Goal: Task Accomplishment & Management: Use online tool/utility

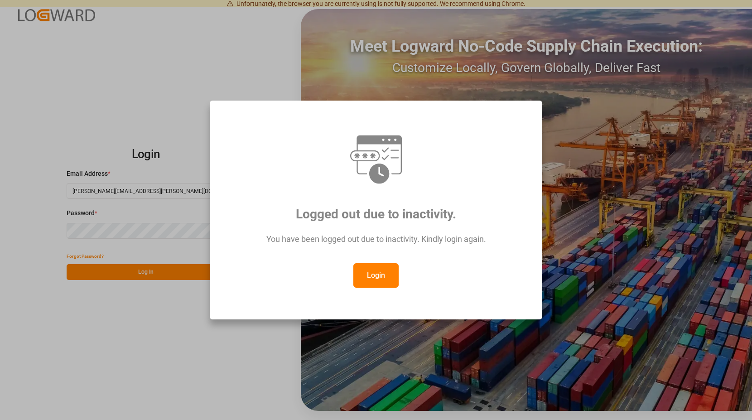
click at [381, 279] on button "Login" at bounding box center [376, 275] width 45 height 24
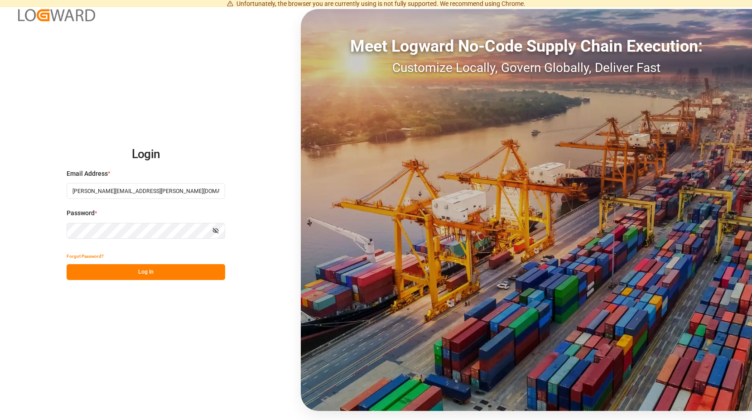
click at [150, 271] on button "Log In" at bounding box center [146, 272] width 159 height 16
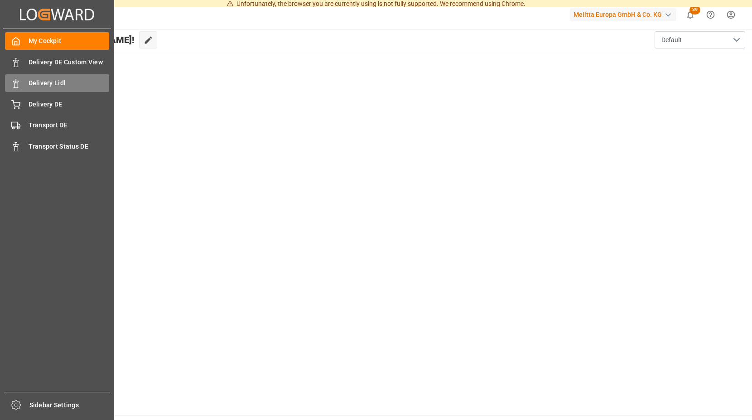
click at [76, 81] on span "Delivery Lidl" at bounding box center [69, 83] width 81 height 10
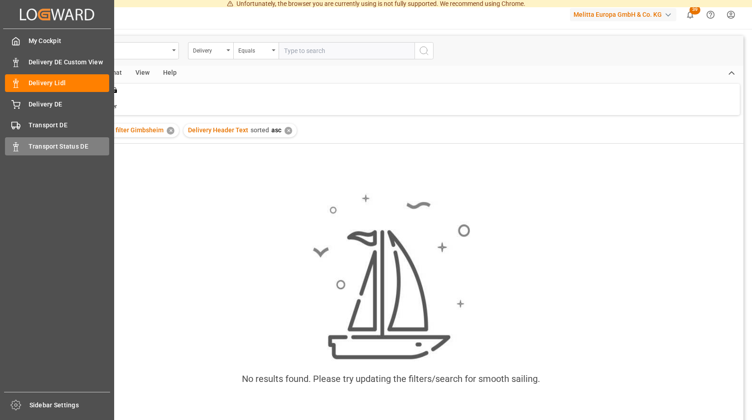
click at [56, 143] on span "Transport Status DE" at bounding box center [69, 147] width 81 height 10
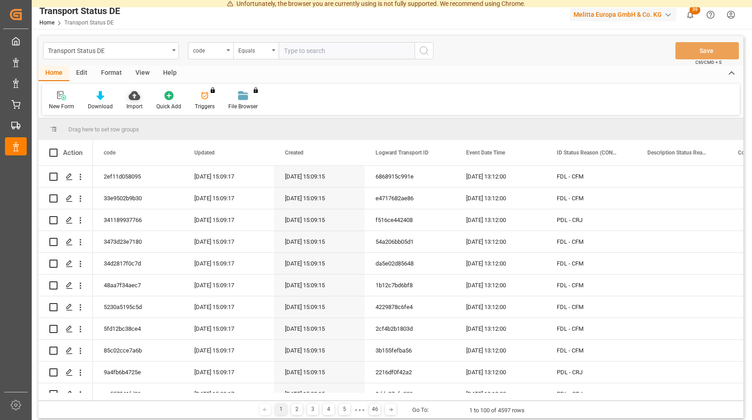
click at [134, 96] on icon at bounding box center [134, 95] width 11 height 9
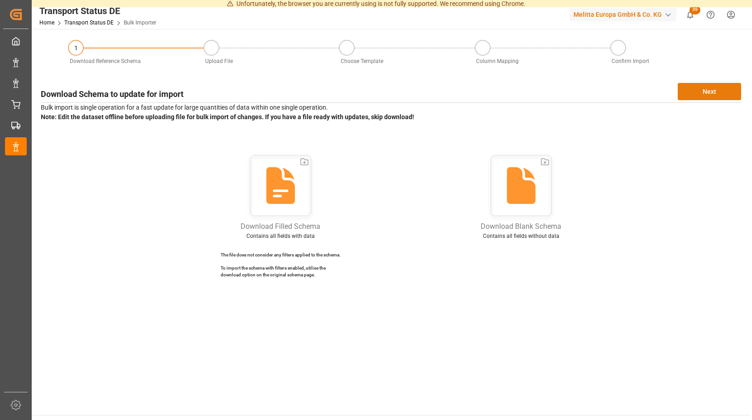
click at [694, 88] on button "Next" at bounding box center [709, 91] width 63 height 17
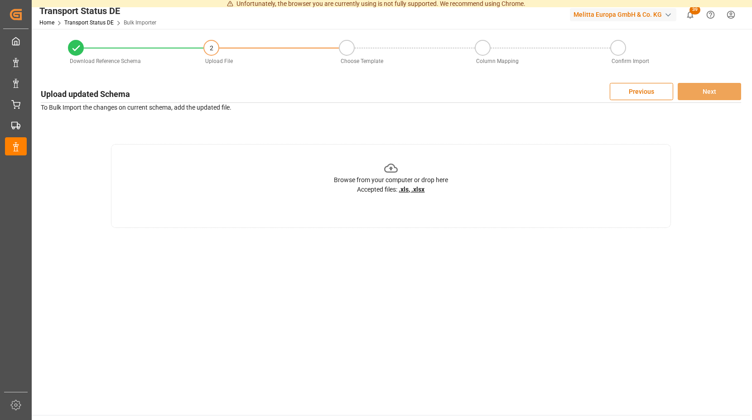
click at [393, 165] on icon at bounding box center [391, 168] width 14 height 14
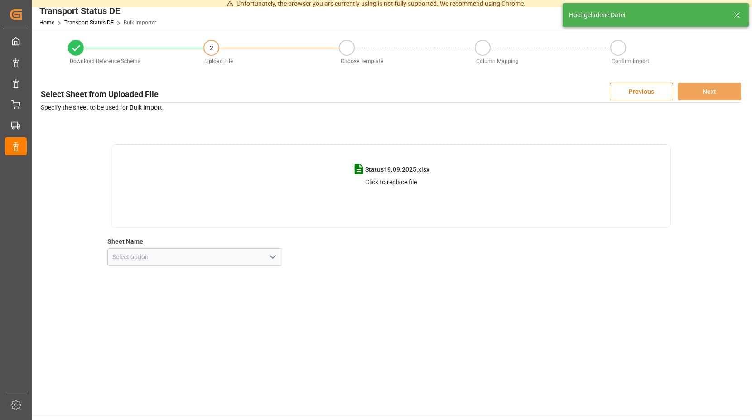
click at [274, 257] on icon "open menu" at bounding box center [272, 257] width 11 height 11
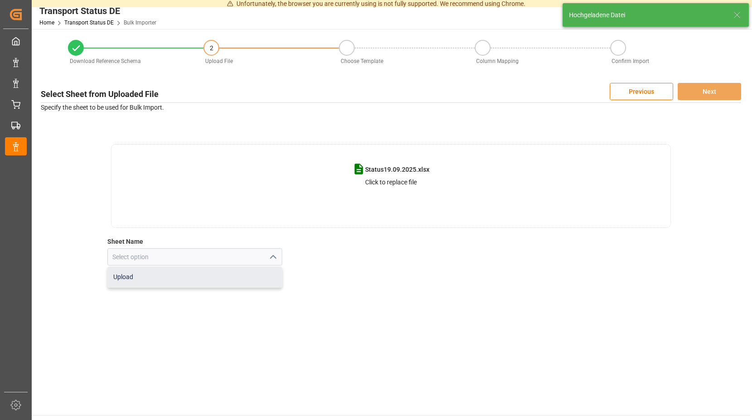
click at [154, 280] on div "Upload" at bounding box center [195, 277] width 174 height 20
type input "Upload"
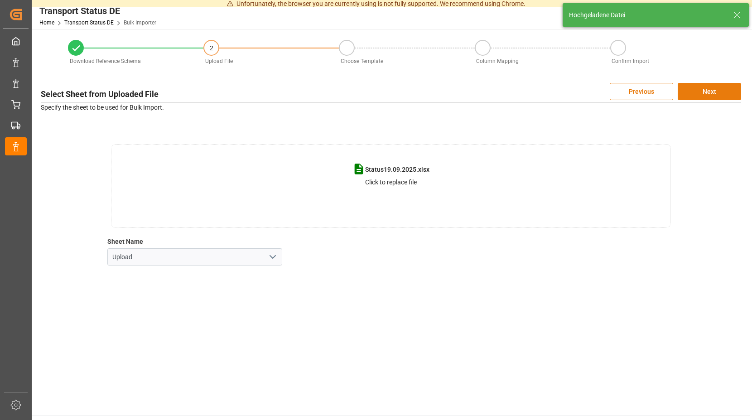
click at [693, 92] on button "Next" at bounding box center [709, 91] width 63 height 17
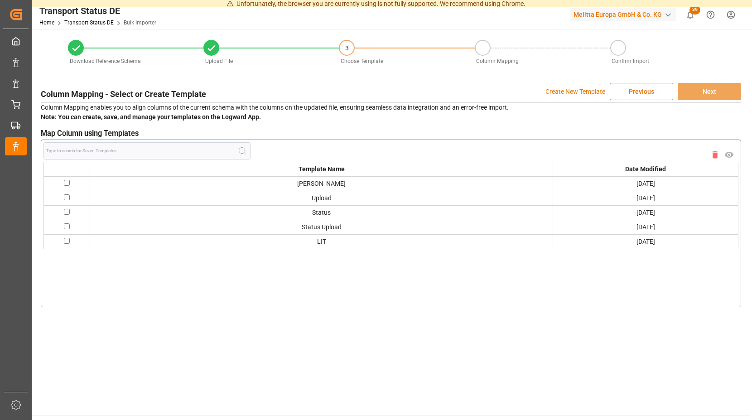
click at [67, 181] on input "checkbox" at bounding box center [67, 183] width 6 height 6
checkbox input "true"
click at [695, 91] on button "Next" at bounding box center [709, 91] width 63 height 17
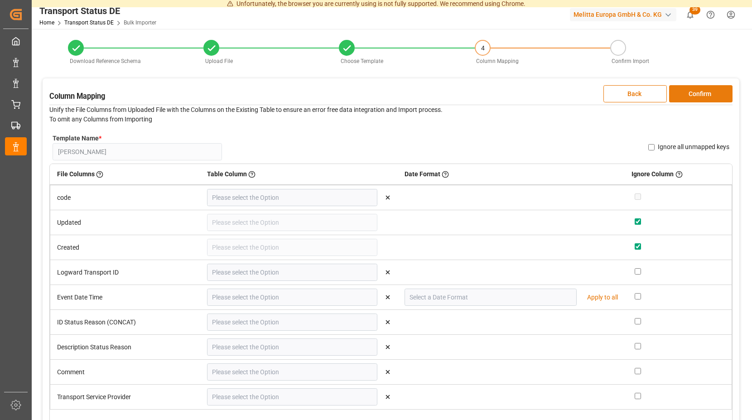
type input "code"
type input "Logward Transport ID"
type input "Event Date Time"
type input "DD.MM.YYYY"
type input "ID Status Reason (CONCAT)"
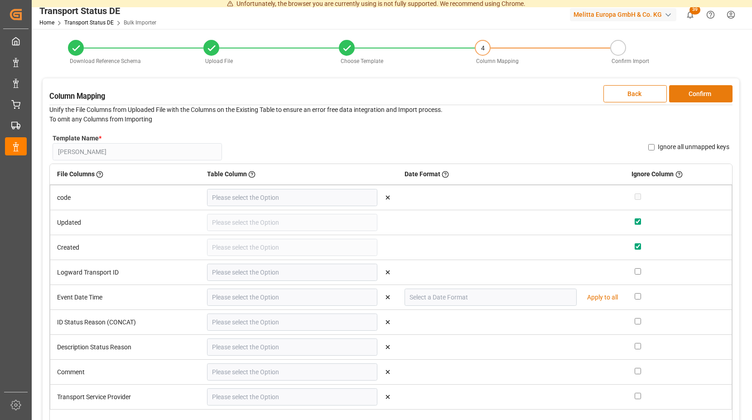
type input "Description Status Reason"
type input "Comment"
type input "Transport Service Provider"
click at [701, 91] on button "Confirm" at bounding box center [700, 93] width 63 height 17
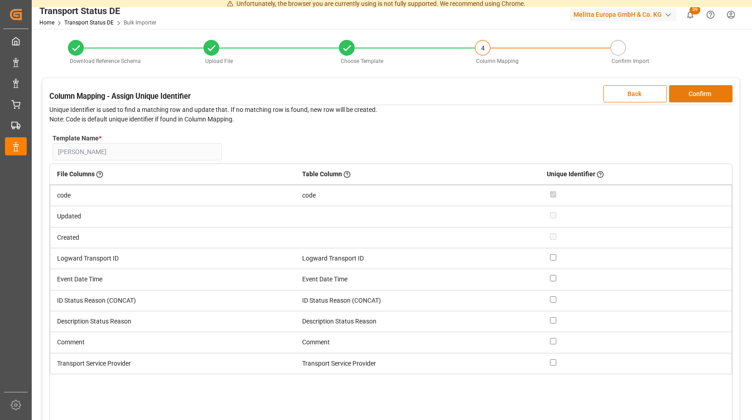
click at [701, 91] on button "Confirm" at bounding box center [700, 93] width 63 height 17
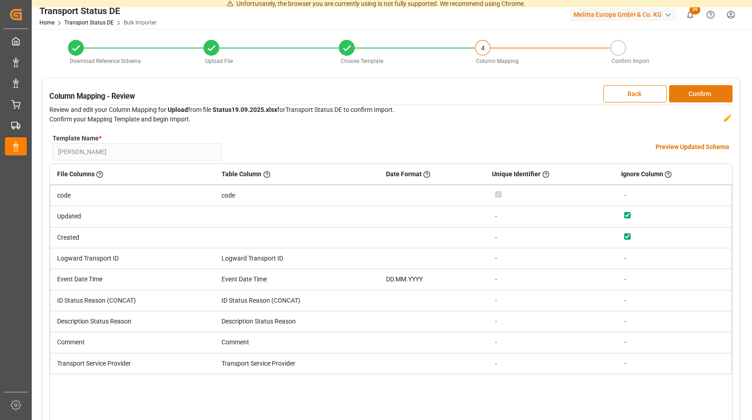
click at [701, 91] on button "Confirm" at bounding box center [700, 93] width 63 height 17
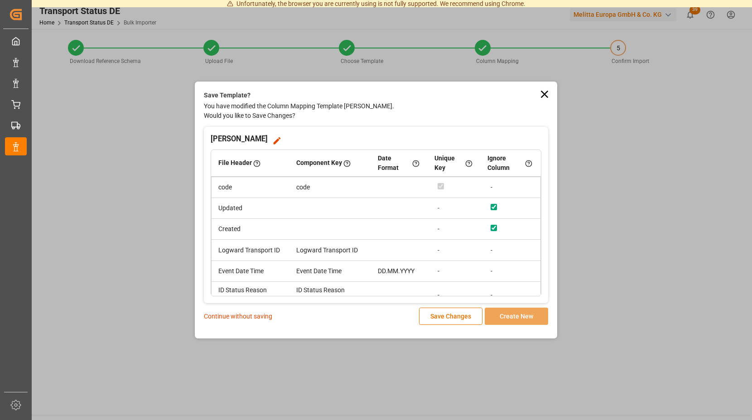
click at [258, 317] on p "Continue without saving" at bounding box center [238, 317] width 68 height 10
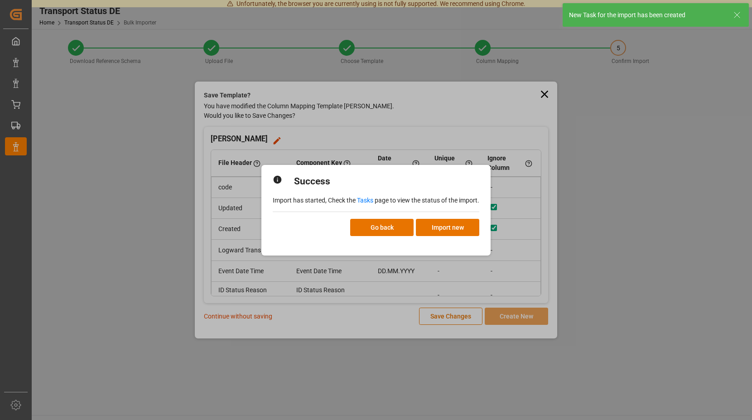
click at [366, 199] on link "Tasks" at bounding box center [365, 200] width 16 height 7
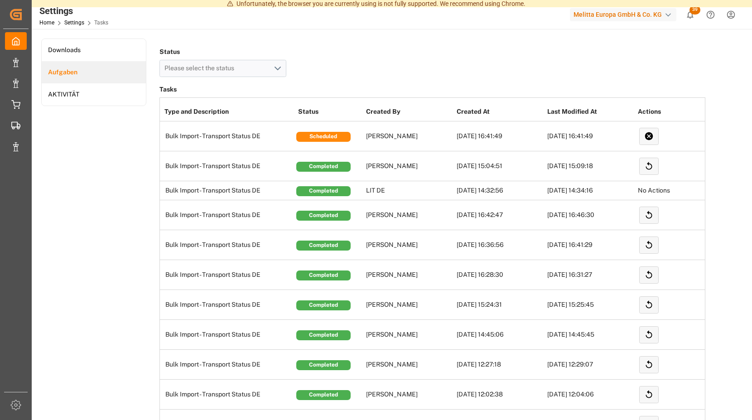
click at [692, 10] on span "39" at bounding box center [695, 9] width 11 height 9
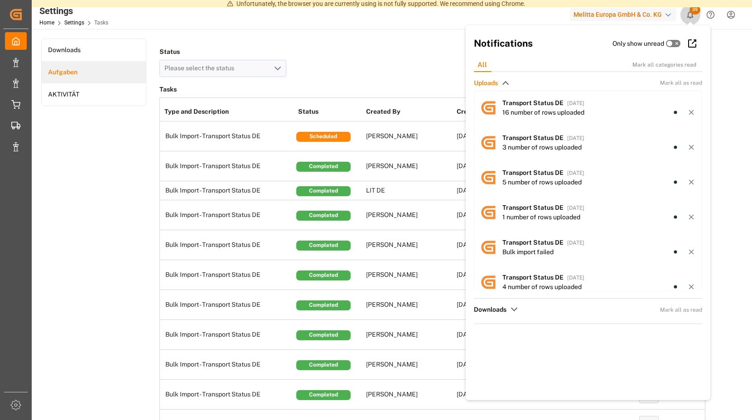
click at [692, 10] on span "39" at bounding box center [695, 9] width 11 height 9
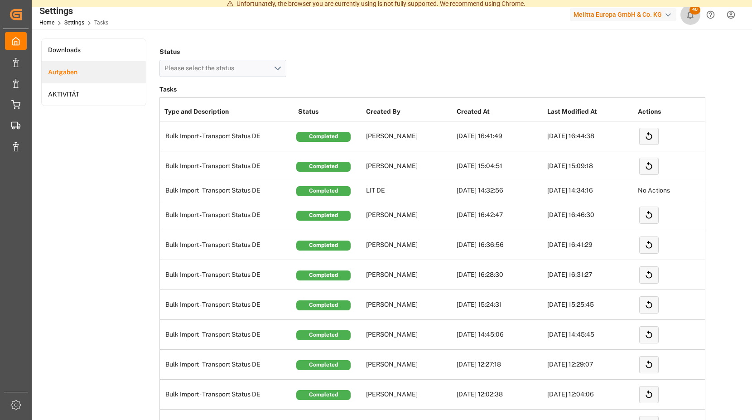
click at [692, 9] on span "40" at bounding box center [695, 9] width 11 height 9
